Goal: Information Seeking & Learning: Learn about a topic

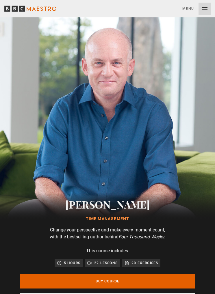
click at [205, 8] on button "Menu Close" at bounding box center [197, 9] width 28 height 12
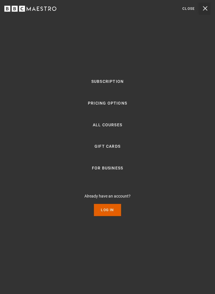
click at [109, 129] on link "All Courses" at bounding box center [108, 125] width 30 height 7
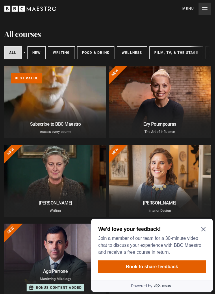
click at [130, 44] on div "All courses New courses Writing Food & Drink Wellness Film, TV, & The Stage Bus…" at bounding box center [107, 52] width 207 height 17
click at [130, 50] on link "Wellness" at bounding box center [132, 52] width 30 height 13
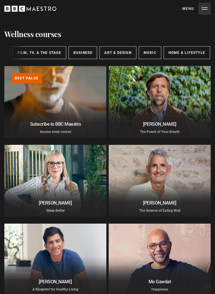
scroll to position [0, 137]
click at [189, 54] on link "Home & Lifestyle" at bounding box center [187, 52] width 47 height 13
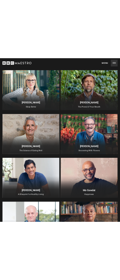
scroll to position [130, 0]
